Goal: Task Accomplishment & Management: Use online tool/utility

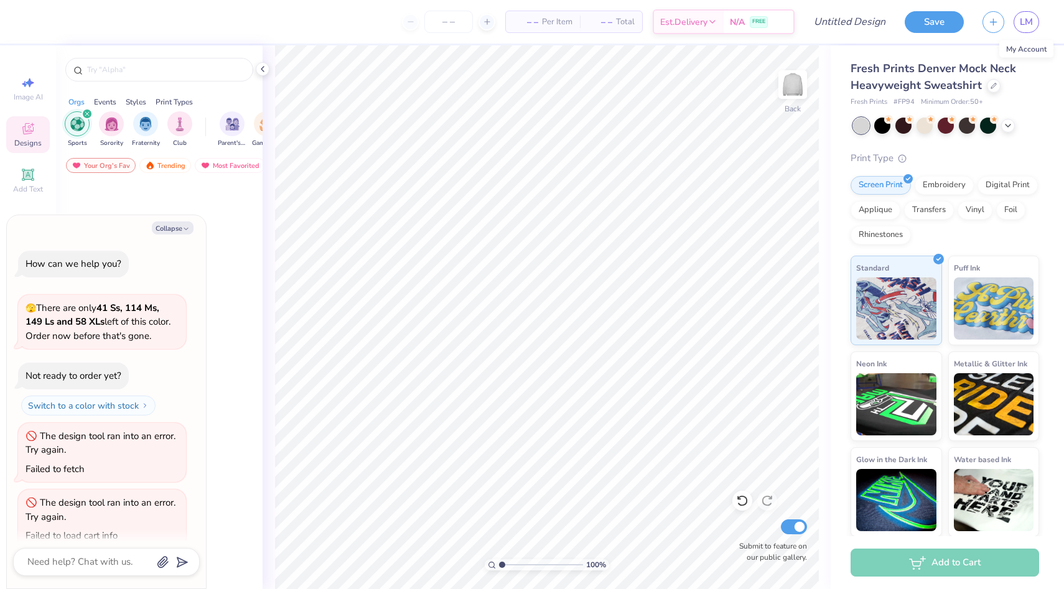
scroll to position [17, 0]
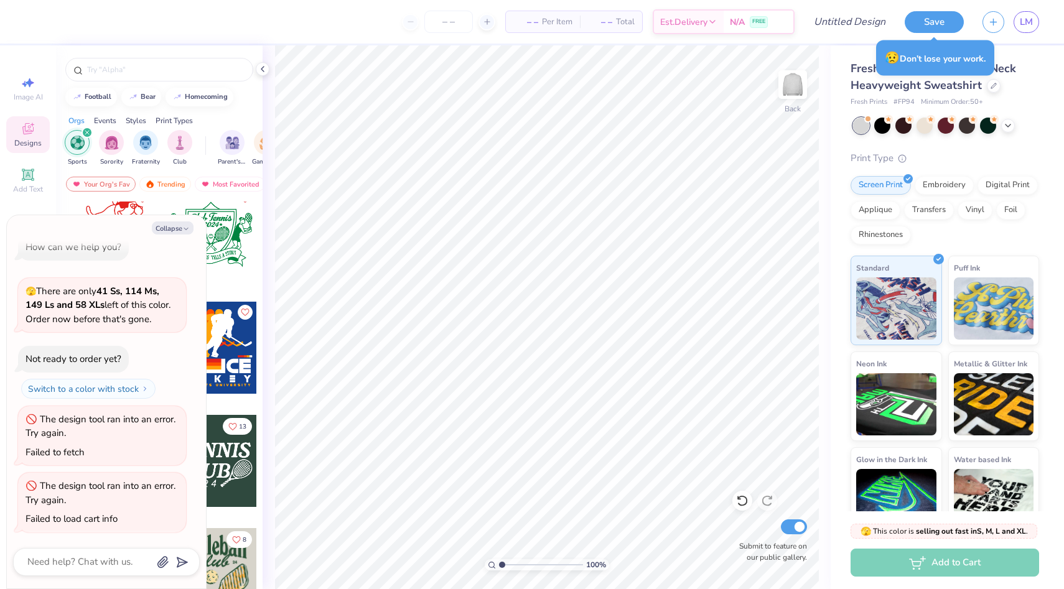
type textarea "x"
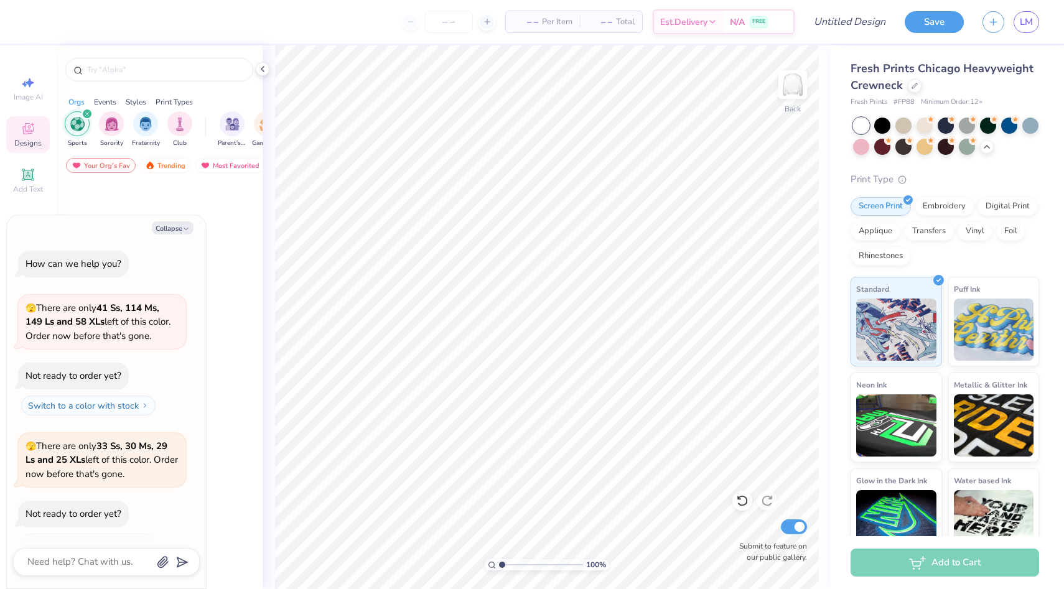
scroll to position [762, 0]
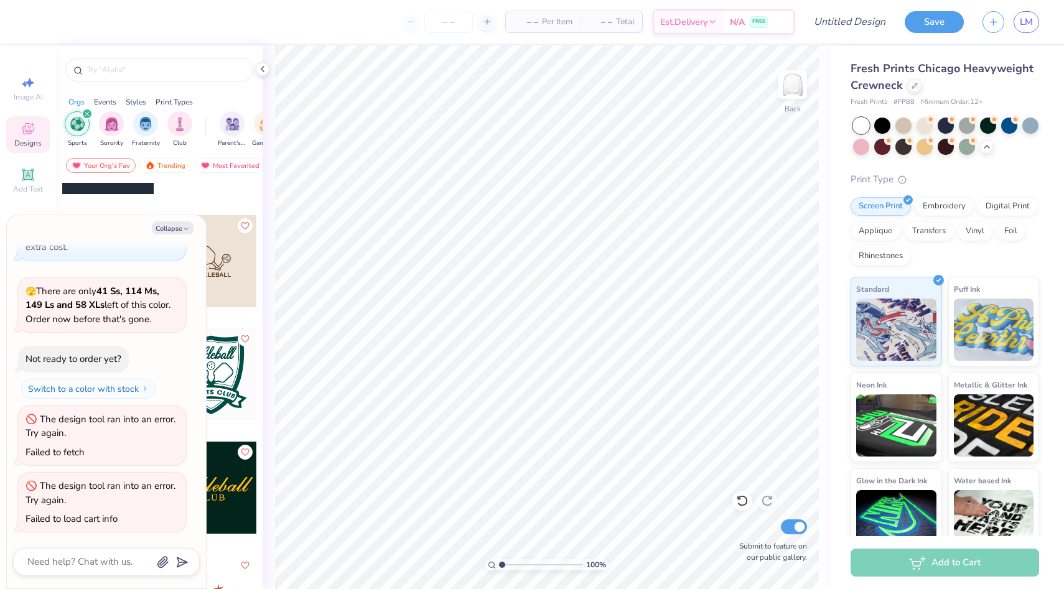
type textarea "x"
